Goal: Information Seeking & Learning: Learn about a topic

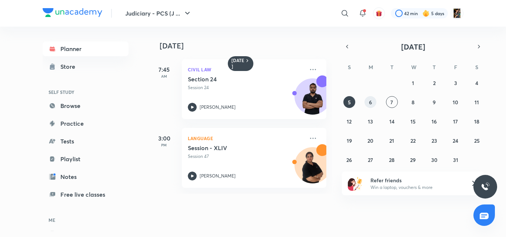
click at [375, 101] on button "6" at bounding box center [370, 102] width 12 height 12
click at [364, 96] on button "6" at bounding box center [370, 102] width 12 height 12
click at [192, 82] on h5 "Section 25" at bounding box center [234, 78] width 92 height 7
